Goal: Transaction & Acquisition: Purchase product/service

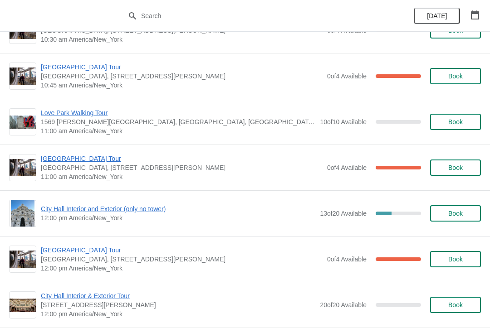
scroll to position [1160, 0]
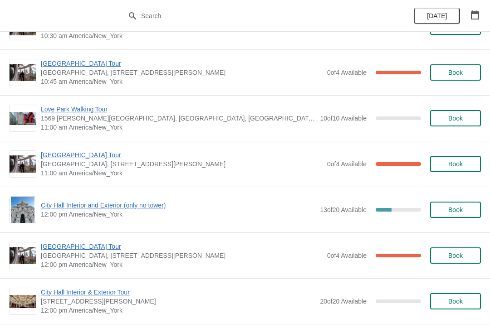
click at [153, 206] on span "City Hall Interior and Exterior (only no tower)" at bounding box center [178, 205] width 274 height 9
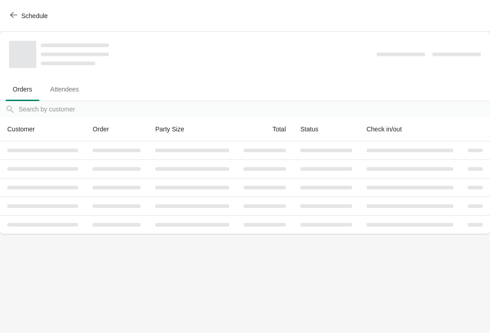
scroll to position [0, 0]
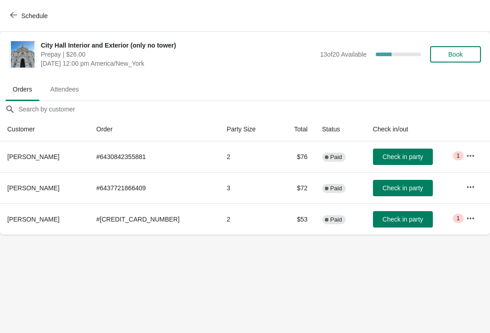
click at [463, 47] on button "Book" at bounding box center [455, 54] width 51 height 16
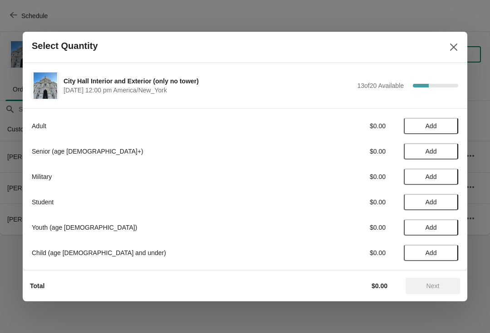
click at [431, 223] on button "Add" at bounding box center [430, 227] width 54 height 16
click at [414, 223] on icon at bounding box center [415, 228] width 10 height 10
click at [425, 253] on span "Add" at bounding box center [430, 252] width 11 height 7
click at [439, 287] on span "Next" at bounding box center [432, 285] width 13 height 7
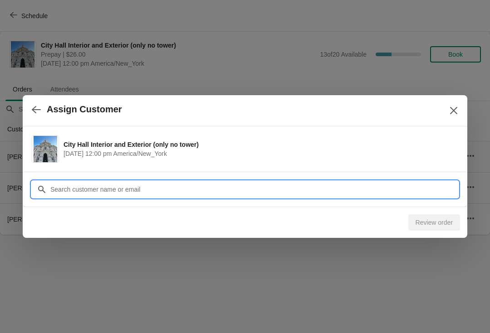
click at [63, 184] on input "Customer" at bounding box center [254, 189] width 408 height 16
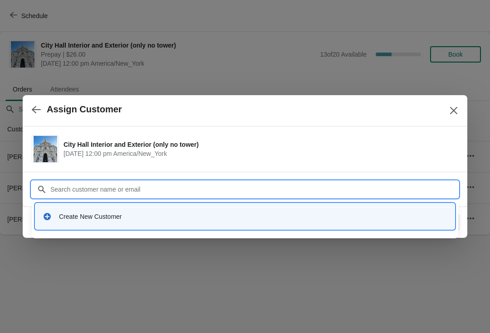
click at [77, 217] on div "Create New Customer" at bounding box center [253, 216] width 388 height 9
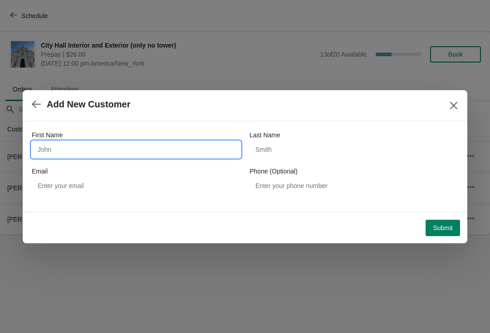
click at [79, 155] on input "First Name" at bounding box center [136, 149] width 209 height 16
type input "[PERSON_NAME]"
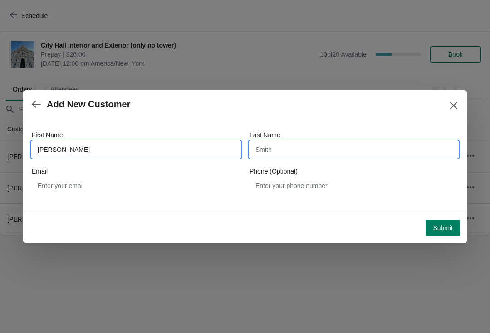
click at [325, 151] on input "Last Name" at bounding box center [353, 149] width 209 height 16
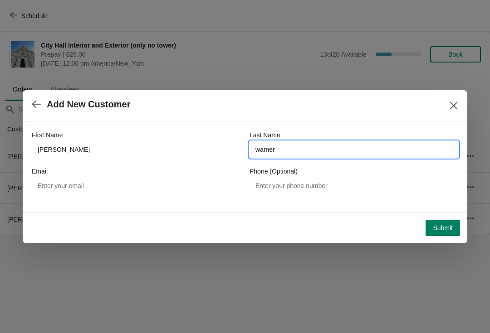
type input "warner"
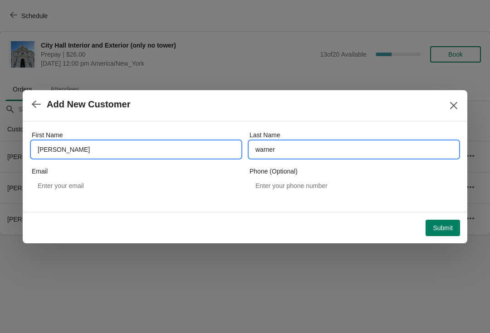
click at [116, 149] on input "[PERSON_NAME]" at bounding box center [136, 149] width 209 height 16
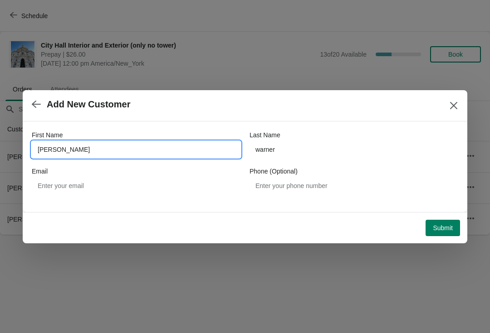
type input "[PERSON_NAME]"
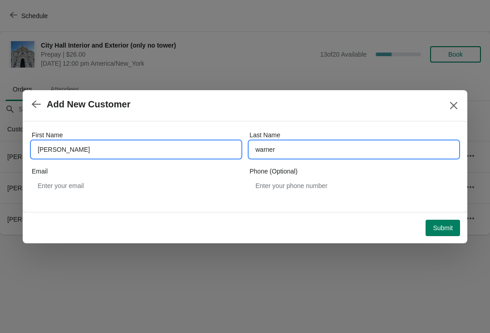
click at [268, 153] on input "warner" at bounding box center [353, 149] width 209 height 16
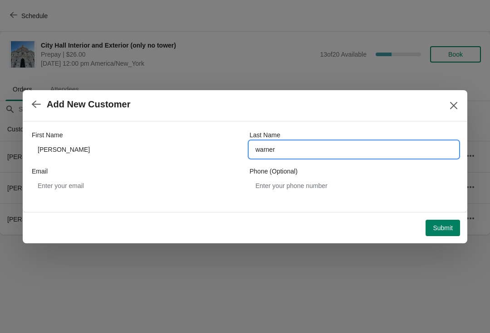
click at [261, 145] on input "warner" at bounding box center [353, 149] width 209 height 16
click at [257, 147] on input "warner" at bounding box center [353, 149] width 209 height 16
click at [259, 148] on input "warner" at bounding box center [353, 149] width 209 height 16
type input "Warner"
click at [442, 223] on button "Submit" at bounding box center [442, 228] width 34 height 16
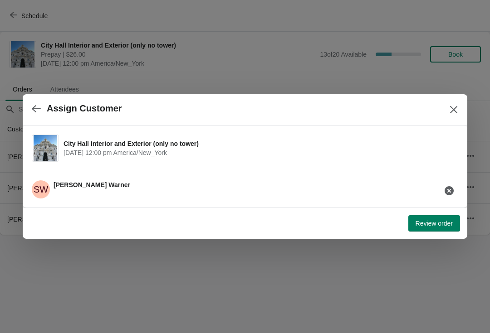
click at [432, 223] on span "Review order" at bounding box center [433, 223] width 37 height 7
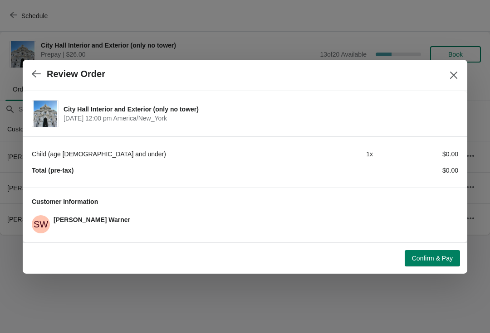
click at [445, 256] on span "Confirm & Pay" at bounding box center [432, 258] width 41 height 7
